Goal: Entertainment & Leisure: Browse casually

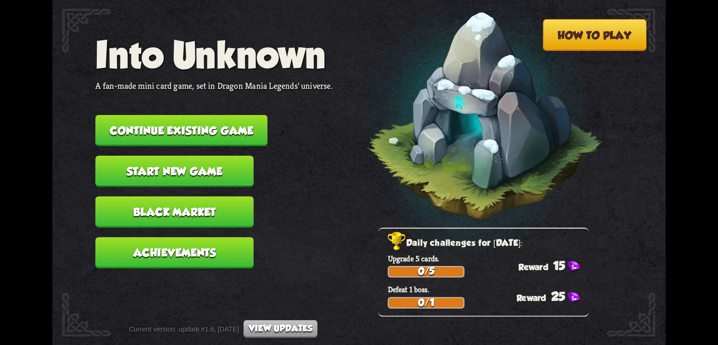
click at [224, 142] on button "Continue existing game" at bounding box center [181, 130] width 172 height 31
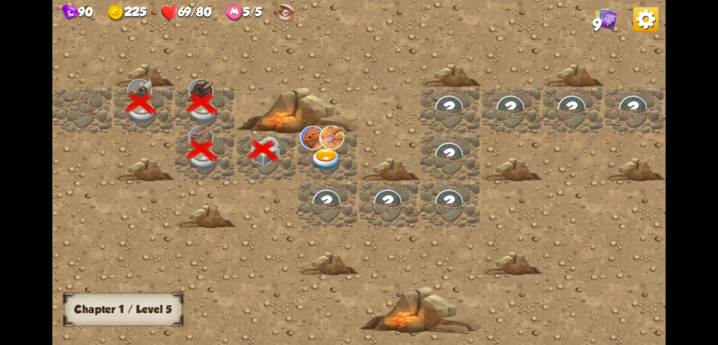
click at [323, 158] on img at bounding box center [327, 161] width 31 height 24
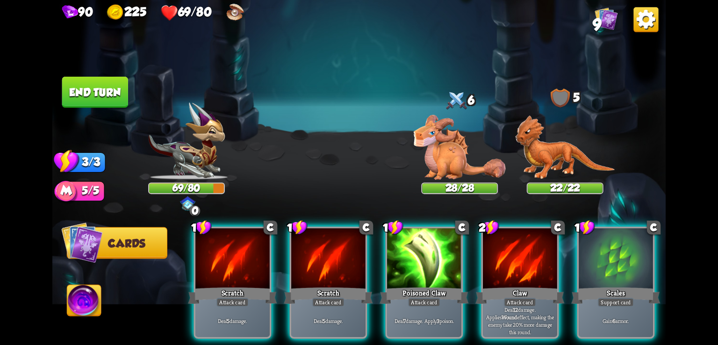
click at [649, 21] on img at bounding box center [646, 19] width 25 height 25
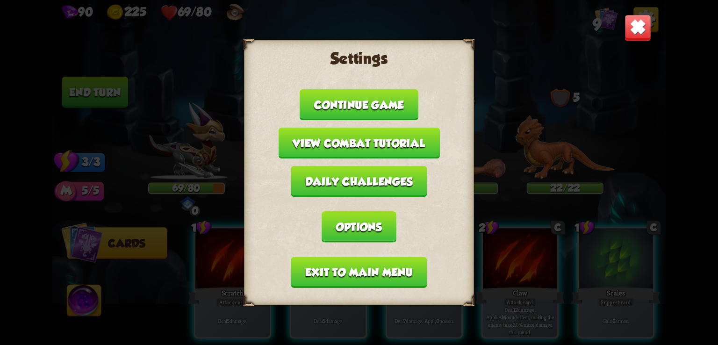
click at [354, 266] on button "Exit to main menu" at bounding box center [359, 272] width 136 height 31
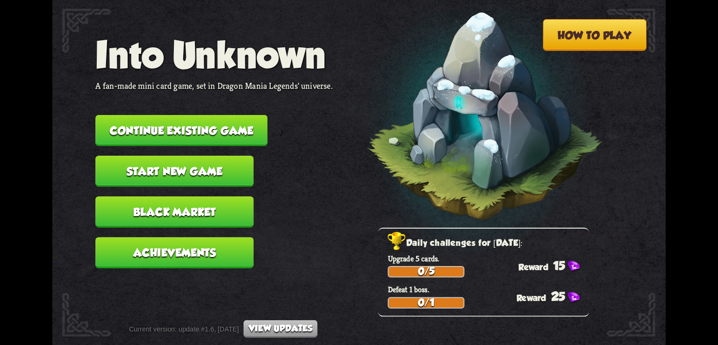
click at [235, 136] on button "Continue existing game" at bounding box center [181, 130] width 172 height 31
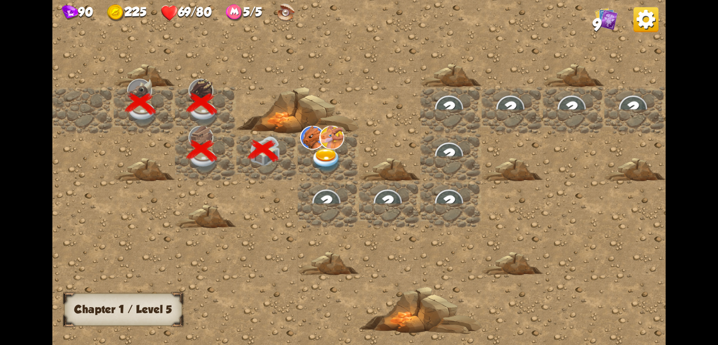
click at [326, 150] on img at bounding box center [327, 161] width 31 height 24
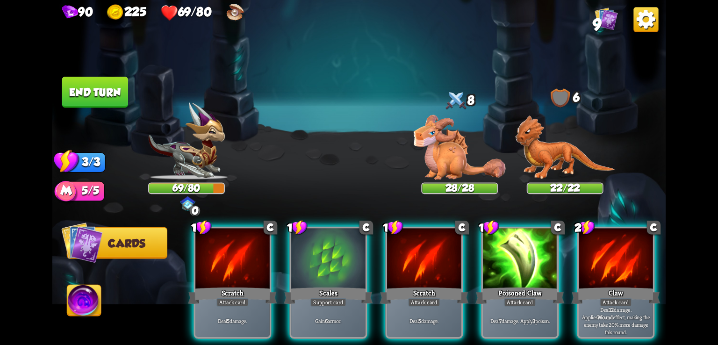
click at [646, 12] on img at bounding box center [646, 19] width 25 height 25
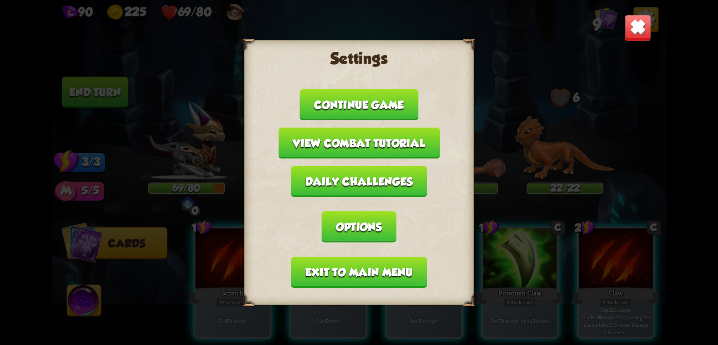
click at [325, 284] on button "Exit to main menu" at bounding box center [359, 272] width 136 height 31
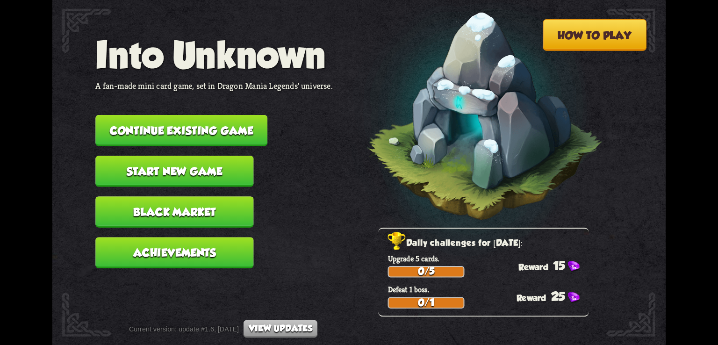
click at [206, 137] on button "Continue existing game" at bounding box center [181, 130] width 172 height 31
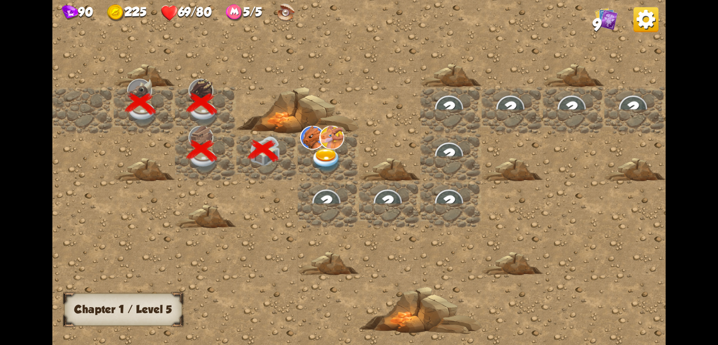
click at [317, 151] on img at bounding box center [327, 161] width 31 height 24
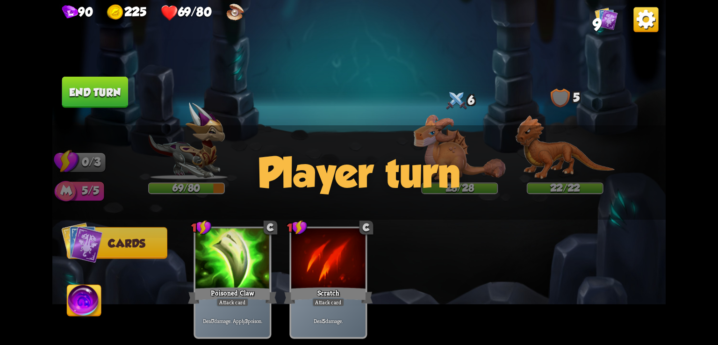
click at [642, 25] on img at bounding box center [646, 19] width 25 height 25
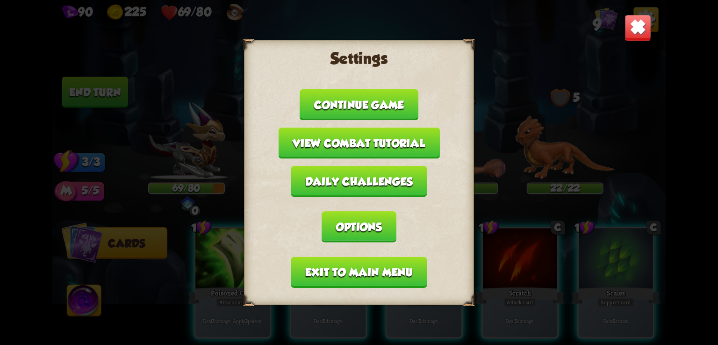
click at [349, 257] on button "Exit to main menu" at bounding box center [359, 272] width 136 height 31
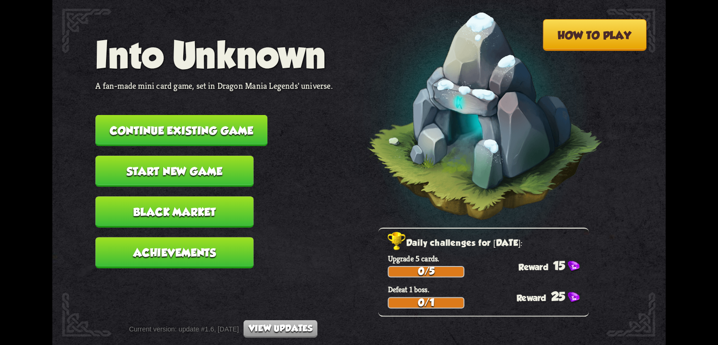
click at [243, 134] on button "Continue existing game" at bounding box center [181, 130] width 172 height 31
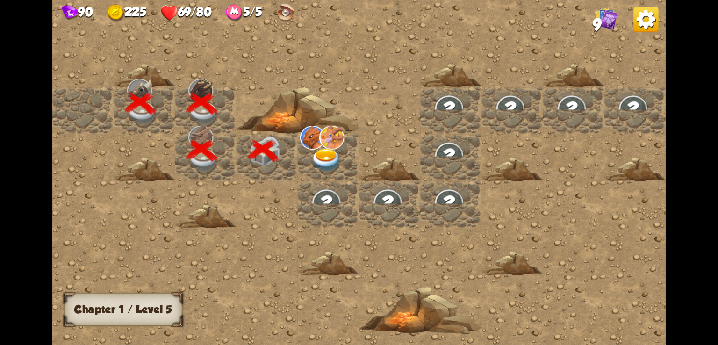
click at [340, 170] on div at bounding box center [328, 157] width 61 height 47
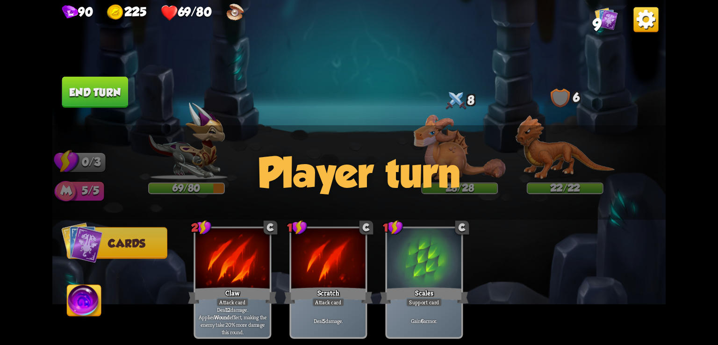
click at [646, 22] on img at bounding box center [646, 19] width 25 height 25
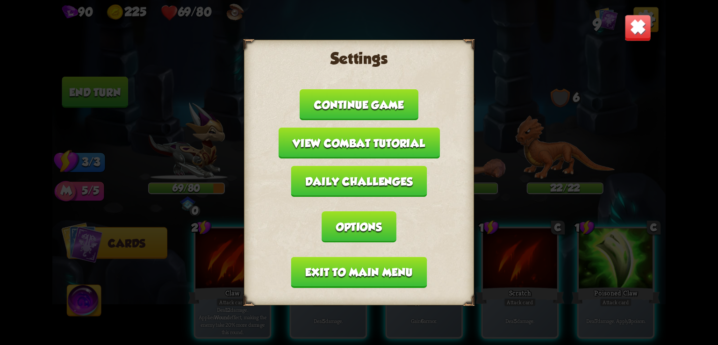
click at [318, 266] on button "Exit to main menu" at bounding box center [359, 272] width 136 height 31
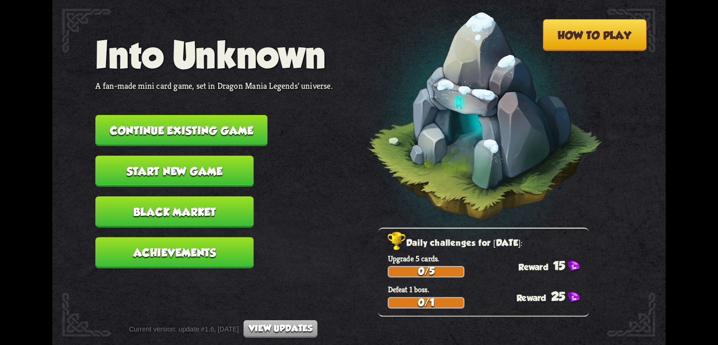
click at [224, 146] on button "Continue existing game" at bounding box center [181, 130] width 172 height 31
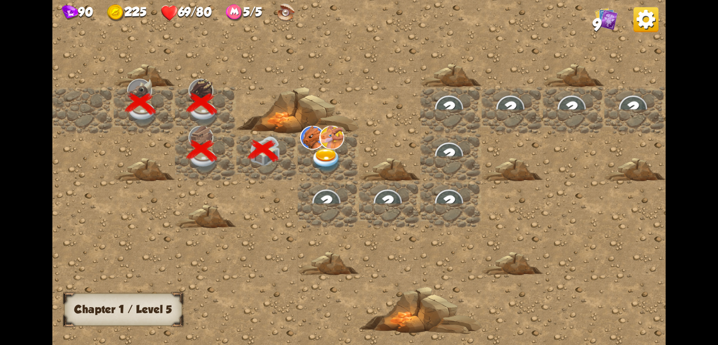
click at [313, 149] on img at bounding box center [327, 161] width 31 height 24
